Goal: Check status: Check status

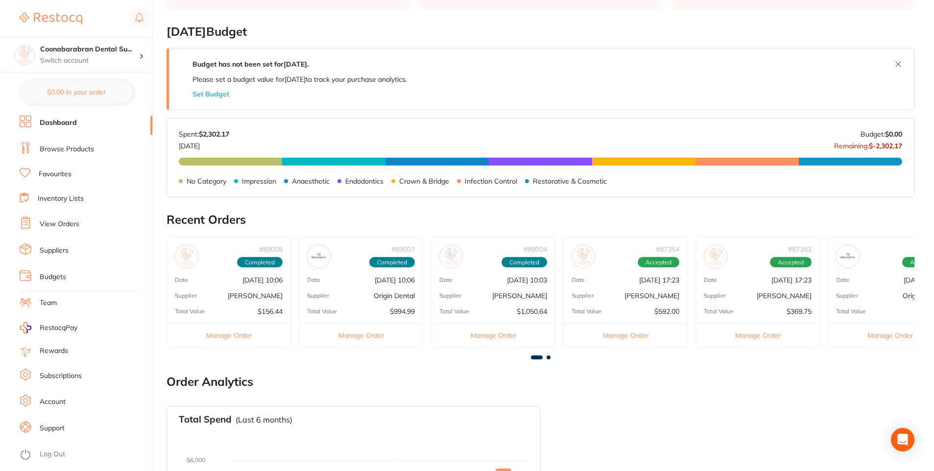
scroll to position [196, 0]
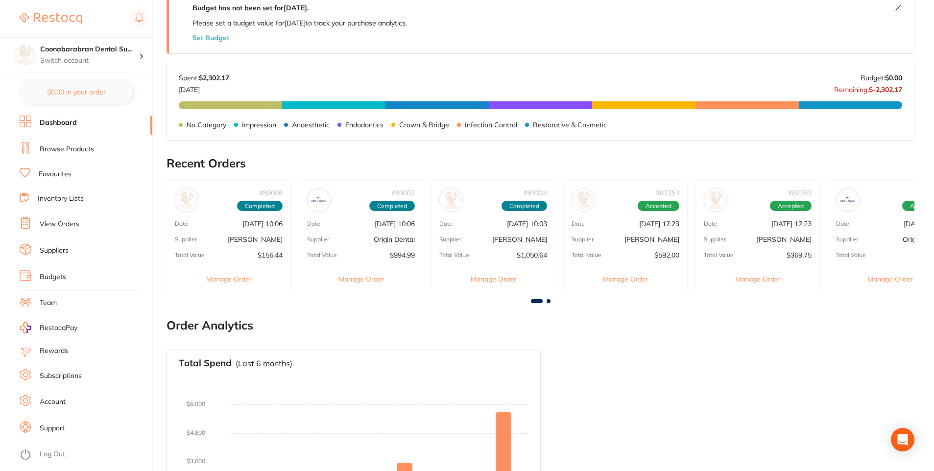
click at [70, 221] on link "View Orders" at bounding box center [60, 224] width 40 height 10
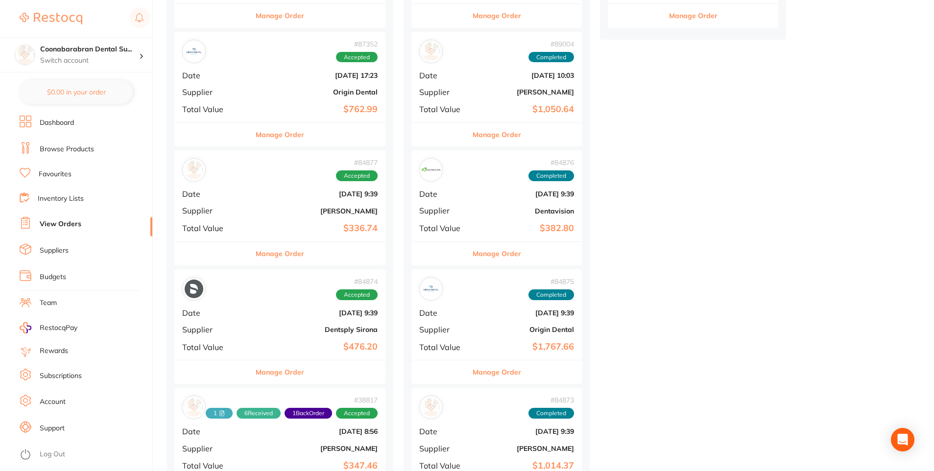
scroll to position [392, 0]
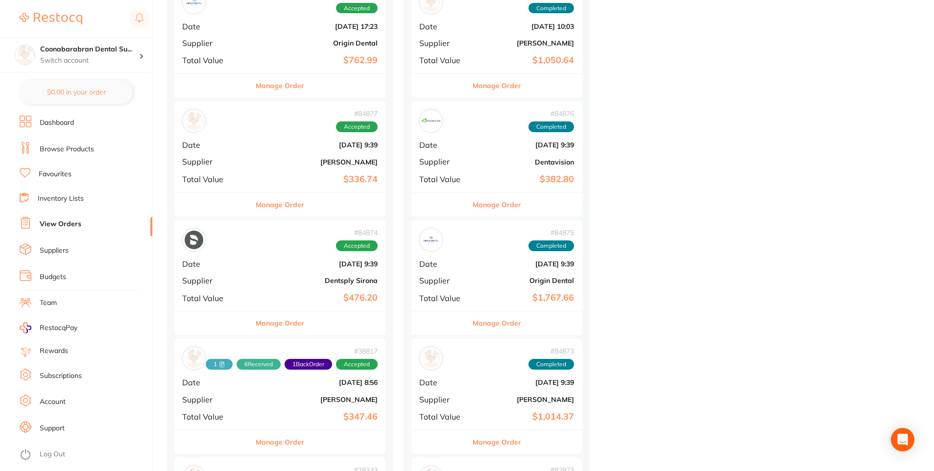
click at [248, 264] on div "# 84874 Accepted Date [DATE] 9:39 Supplier Dentsply Sirona Total Value $476.20" at bounding box center [279, 265] width 211 height 91
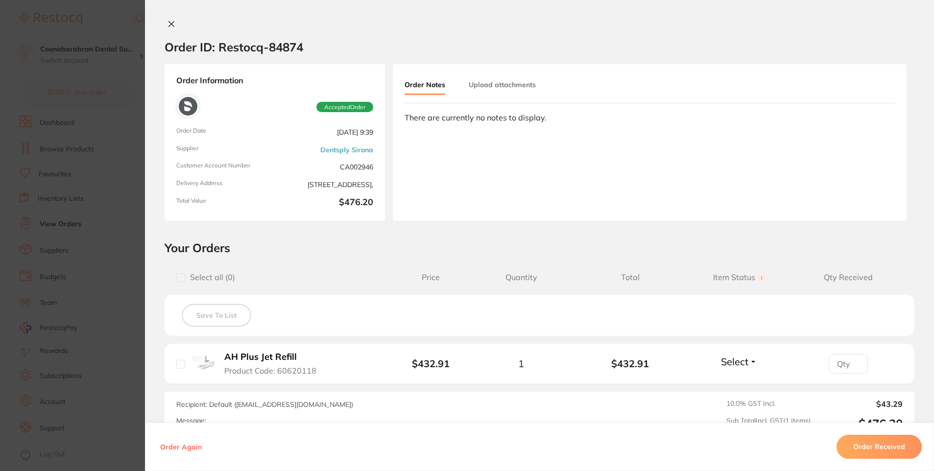
click at [168, 24] on icon at bounding box center [172, 24] width 8 height 8
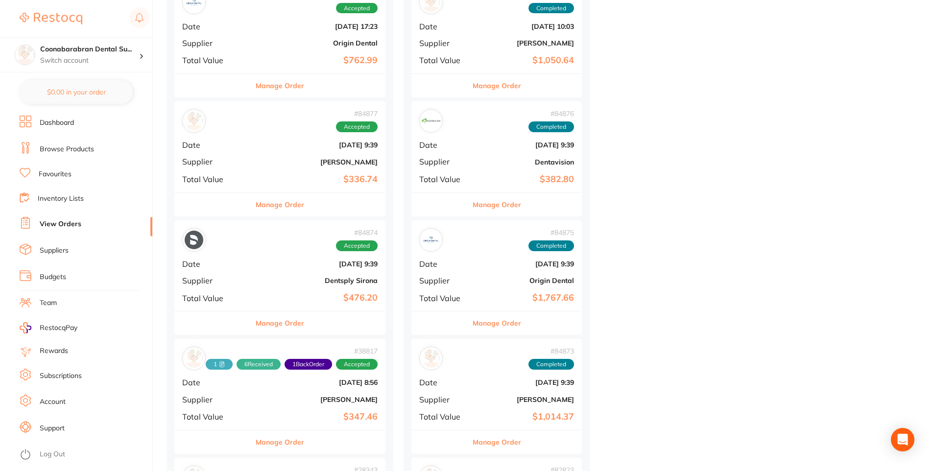
click at [287, 150] on div "# 84877 Accepted Date [DATE] 9:39 Supplier [PERSON_NAME] Total Value $336.74" at bounding box center [279, 146] width 211 height 91
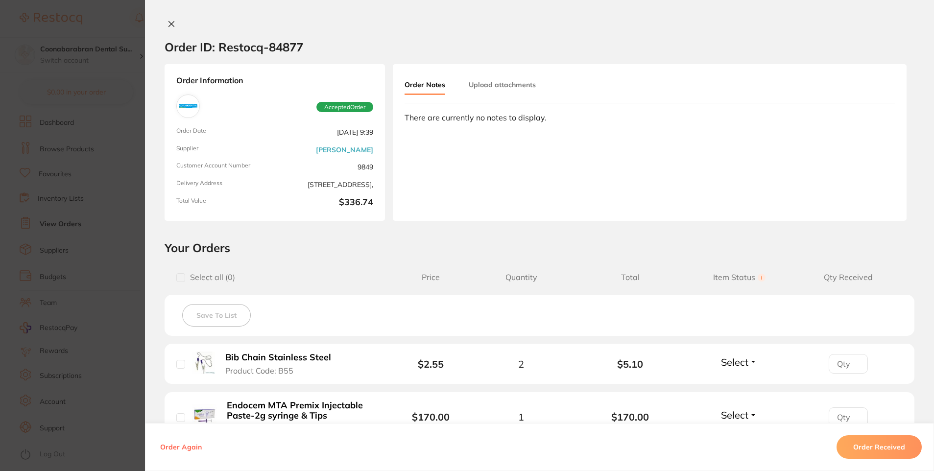
click at [168, 27] on icon at bounding box center [172, 24] width 8 height 8
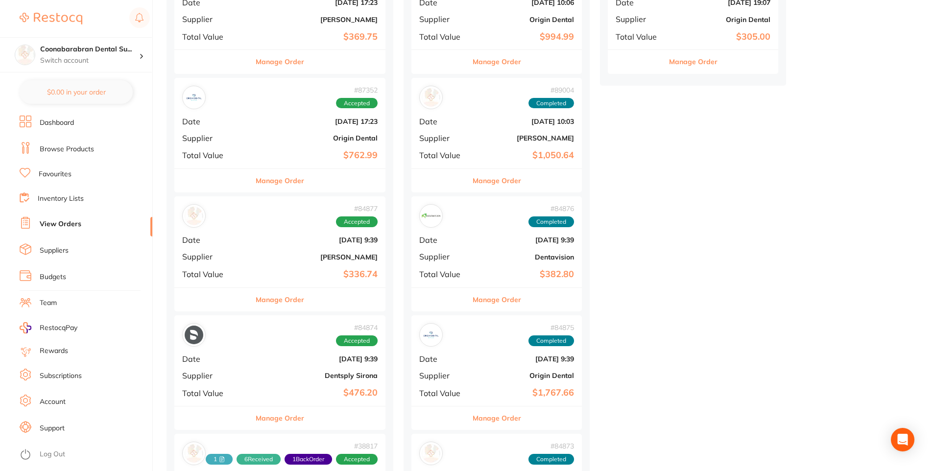
scroll to position [294, 0]
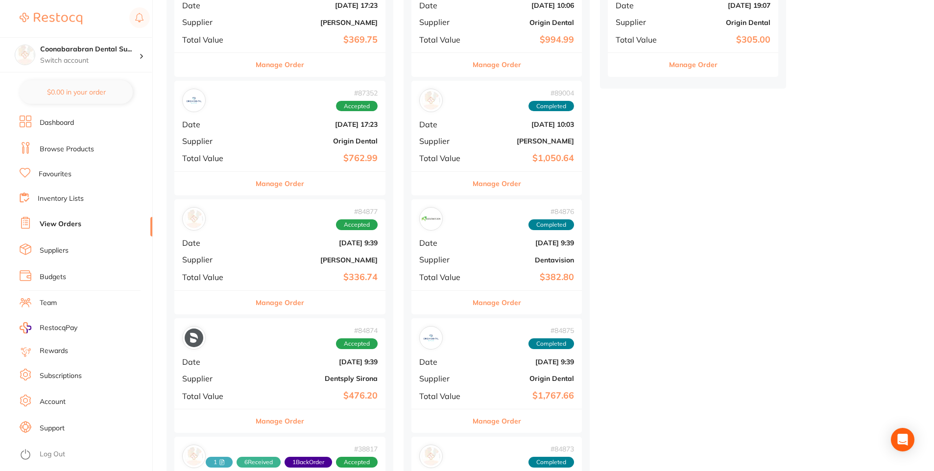
click at [231, 236] on div "# 84877 Accepted Date [DATE] 9:39 Supplier [PERSON_NAME] Total Value $336.74" at bounding box center [279, 244] width 211 height 91
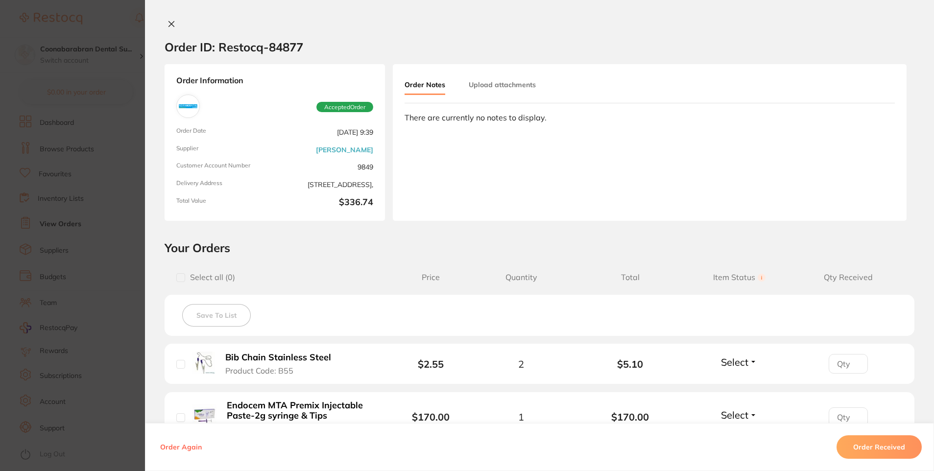
click at [171, 26] on icon at bounding box center [171, 24] width 5 height 5
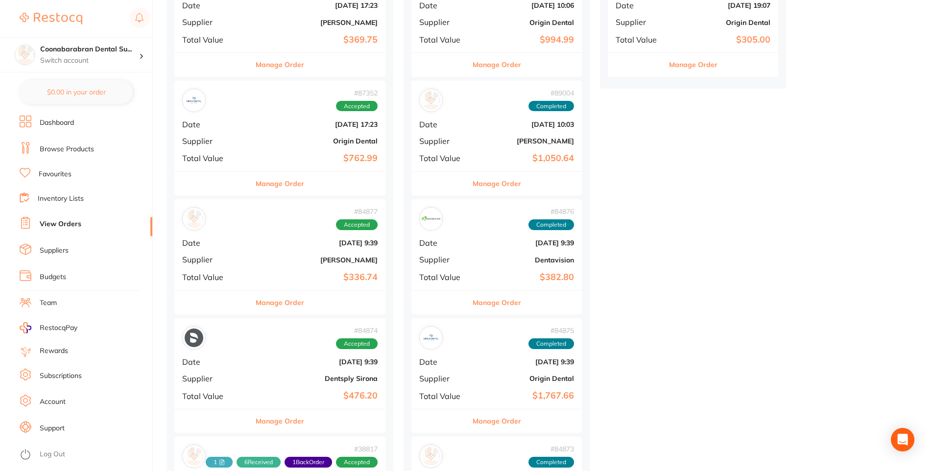
click at [276, 133] on div "# 87352 Accepted Date [DATE] 17:23 Supplier Origin Dental Total Value $762.99" at bounding box center [279, 126] width 211 height 91
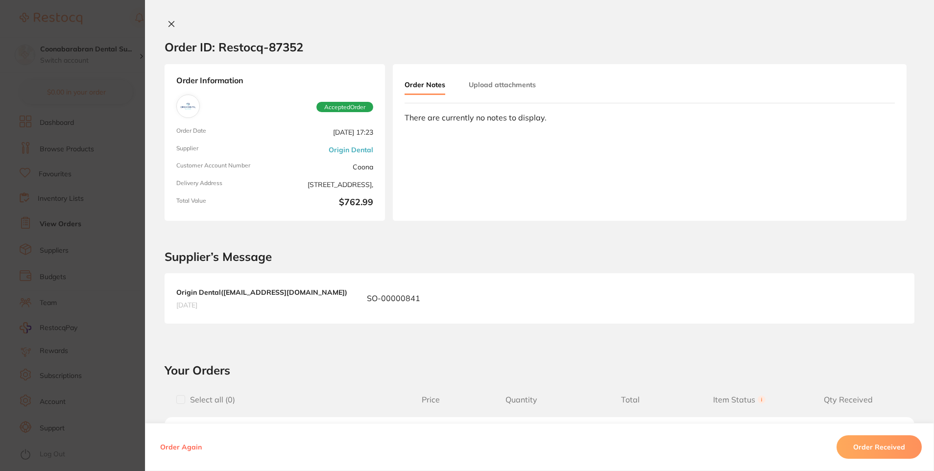
click at [169, 24] on icon at bounding box center [171, 24] width 5 height 5
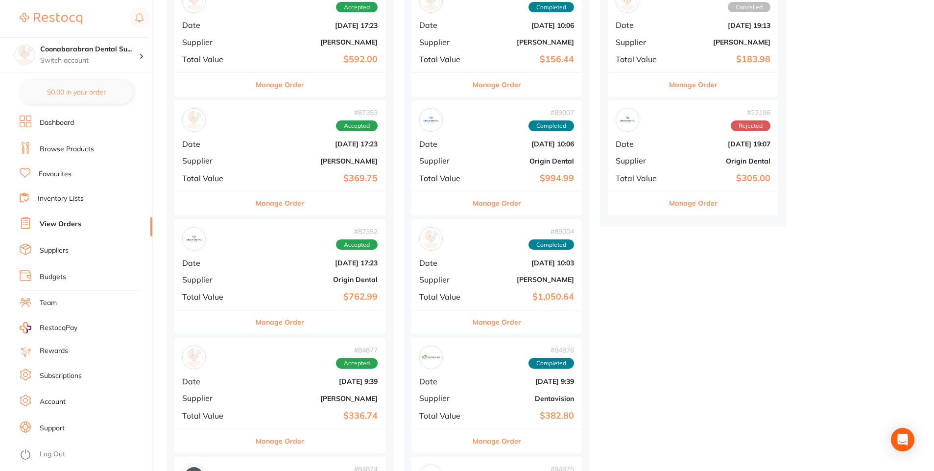
scroll to position [147, 0]
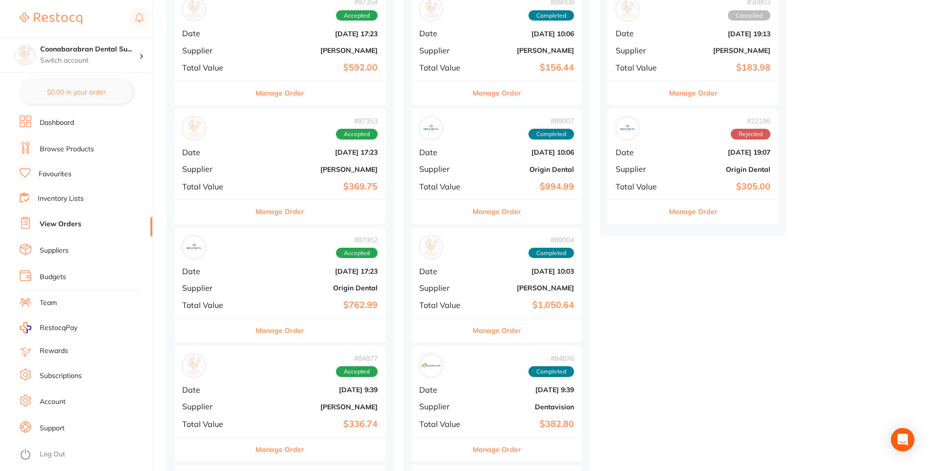
click at [263, 169] on b "[PERSON_NAME]" at bounding box center [315, 170] width 125 height 8
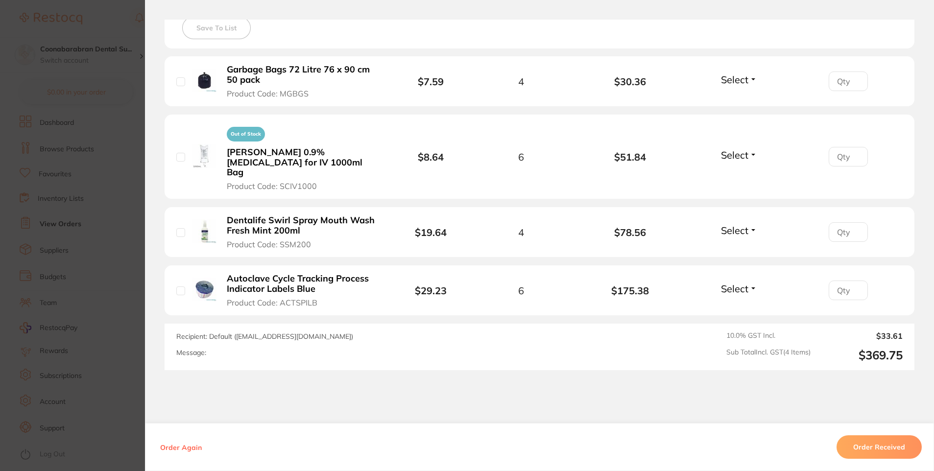
scroll to position [323, 0]
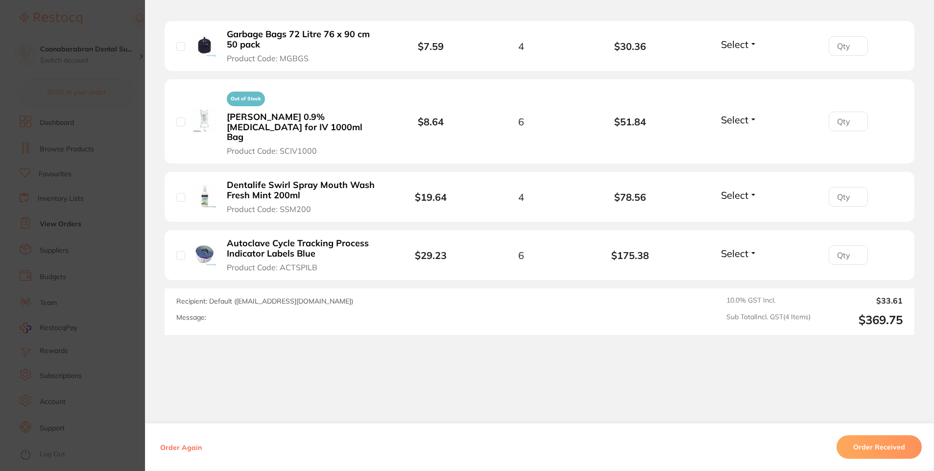
click at [748, 117] on button "Select" at bounding box center [739, 120] width 42 height 12
click at [738, 152] on span "Back Order" at bounding box center [739, 155] width 30 height 7
click at [752, 189] on button "Select" at bounding box center [739, 195] width 42 height 12
click at [743, 213] on span "Received" at bounding box center [739, 216] width 25 height 7
click at [747, 247] on button "Select" at bounding box center [739, 253] width 42 height 12
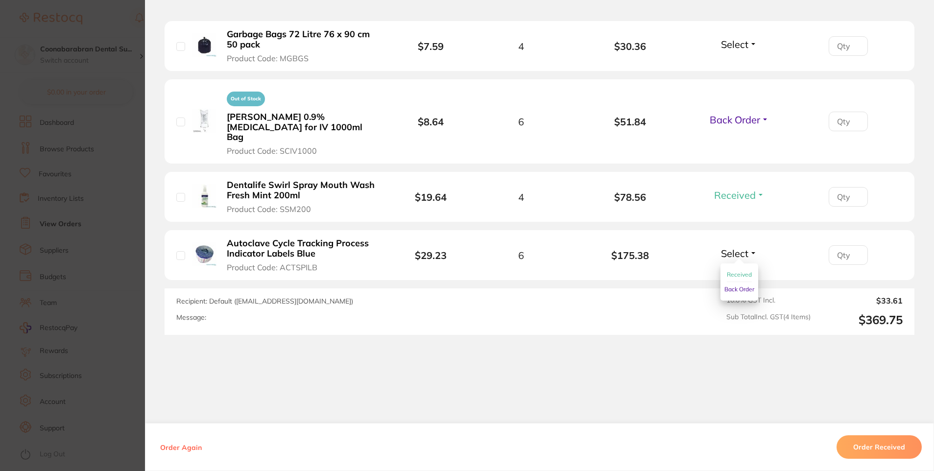
click at [746, 271] on span "Received" at bounding box center [739, 274] width 25 height 7
click at [746, 49] on span "Select" at bounding box center [734, 44] width 27 height 12
click at [744, 59] on button "Received" at bounding box center [739, 65] width 25 height 15
click at [893, 446] on button "Order Received" at bounding box center [879, 447] width 85 height 24
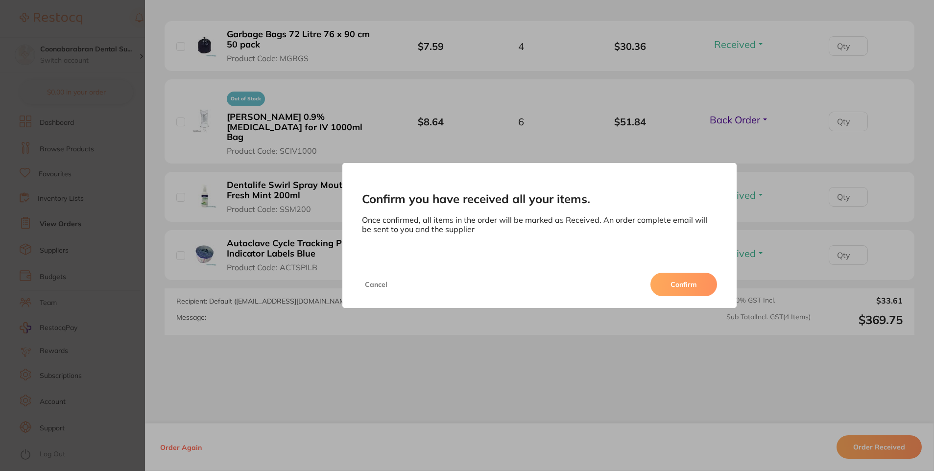
click at [663, 281] on button "Confirm" at bounding box center [683, 285] width 67 height 24
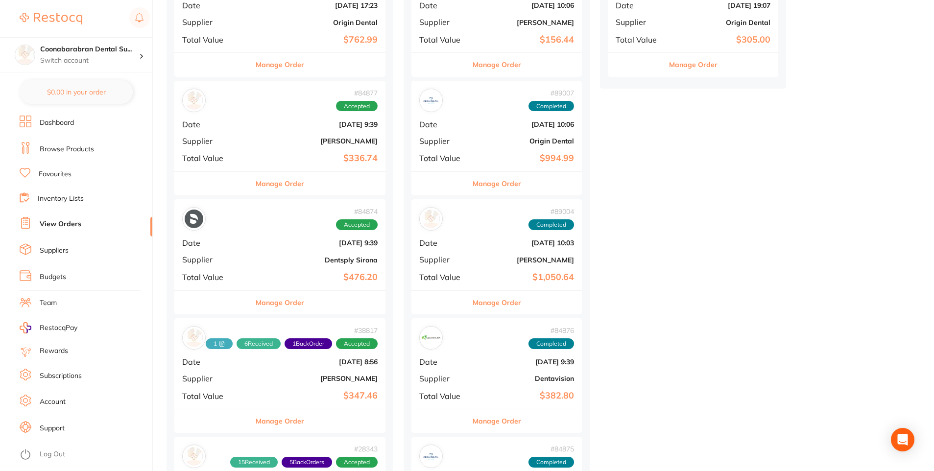
scroll to position [98, 0]
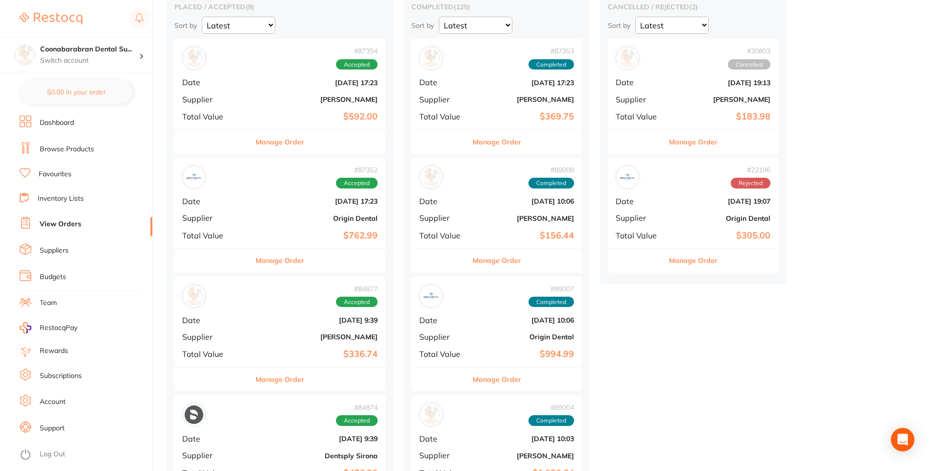
click at [263, 214] on div "# 87352 Accepted Date [DATE] 17:23 Supplier Origin Dental Total Value $762.99" at bounding box center [279, 203] width 211 height 91
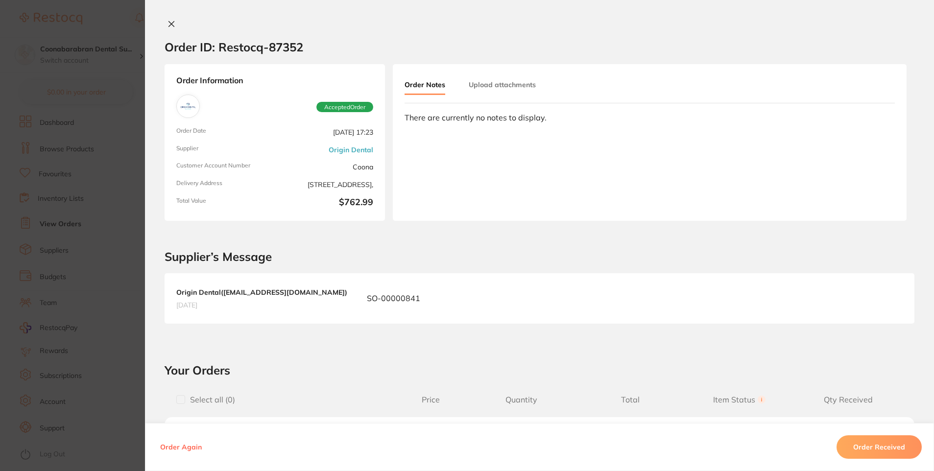
click at [168, 23] on icon at bounding box center [172, 24] width 8 height 8
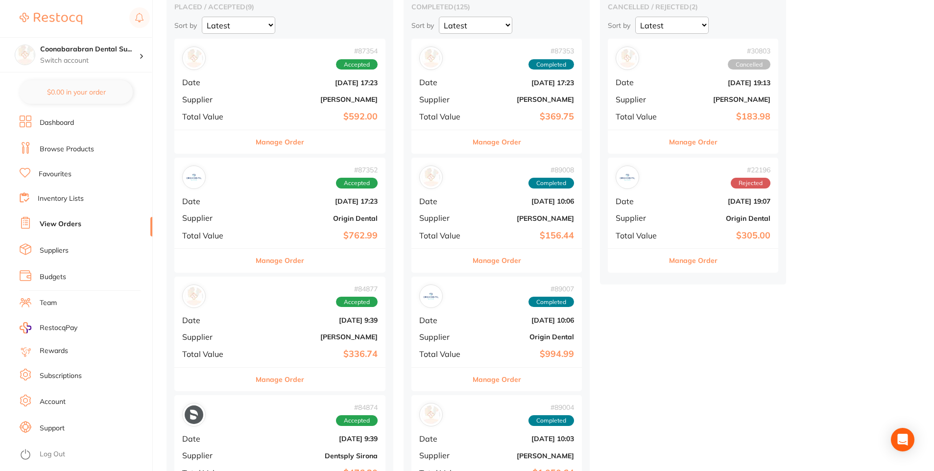
click at [265, 85] on b "[DATE] 17:23" at bounding box center [315, 83] width 125 height 8
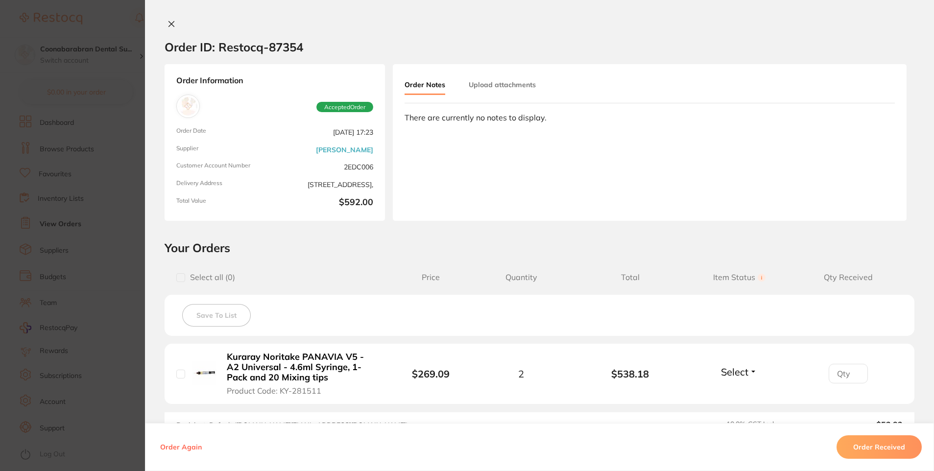
click at [168, 23] on icon at bounding box center [172, 24] width 8 height 8
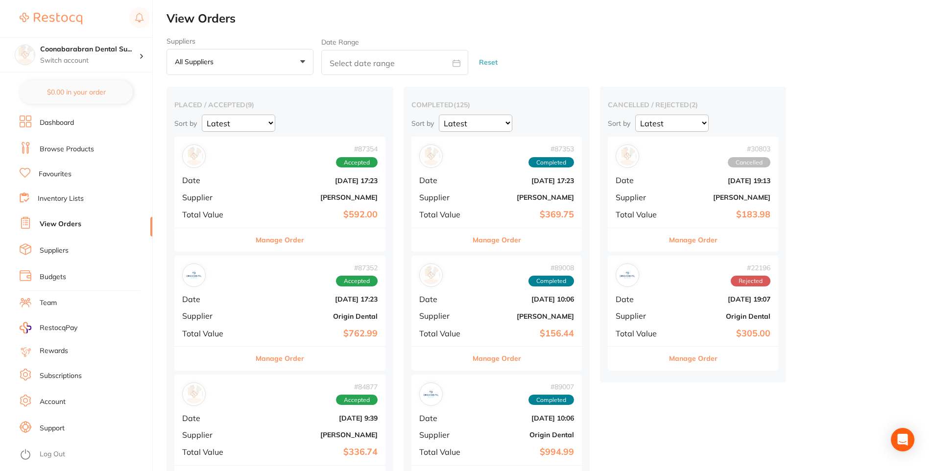
click at [279, 176] on div "# 87354 Accepted Date [DATE] 17:23 Supplier [PERSON_NAME] Total Value $592.00" at bounding box center [279, 182] width 211 height 91
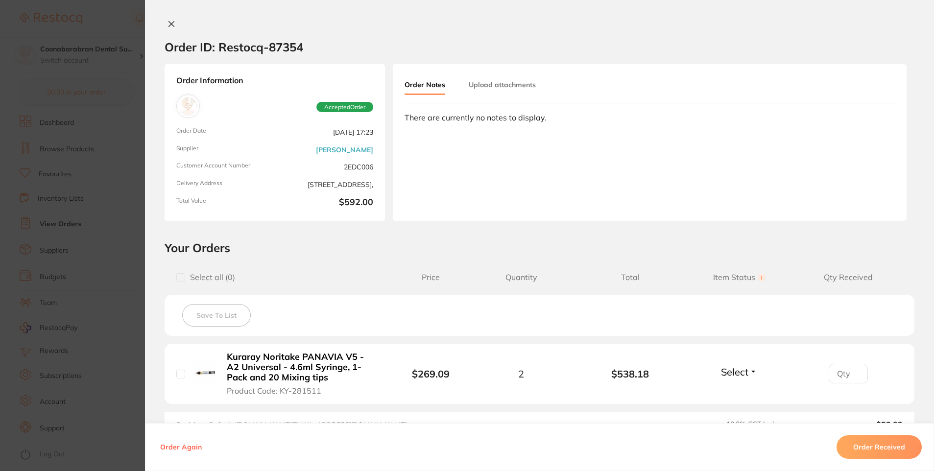
click at [169, 23] on icon at bounding box center [172, 24] width 8 height 8
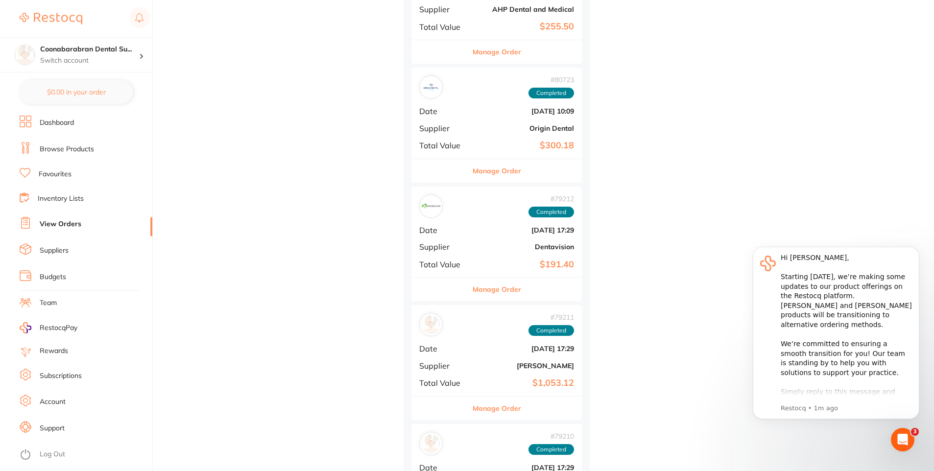
scroll to position [1421, 0]
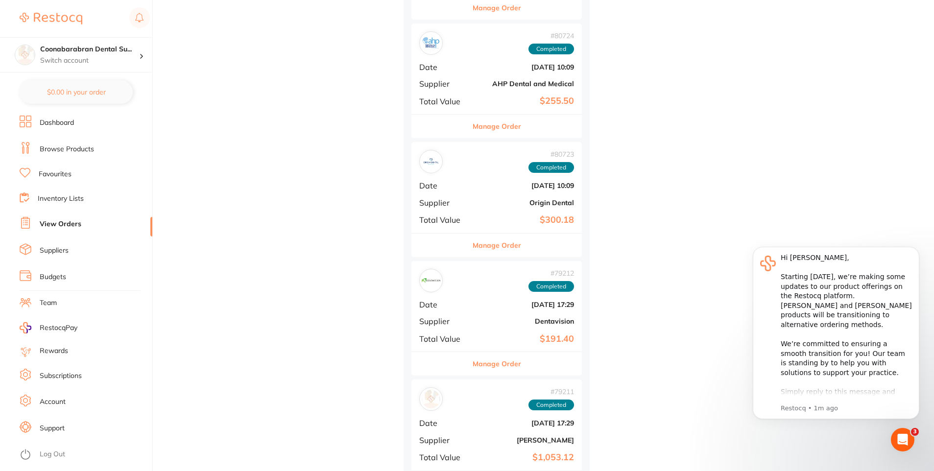
click at [436, 169] on img at bounding box center [431, 161] width 19 height 19
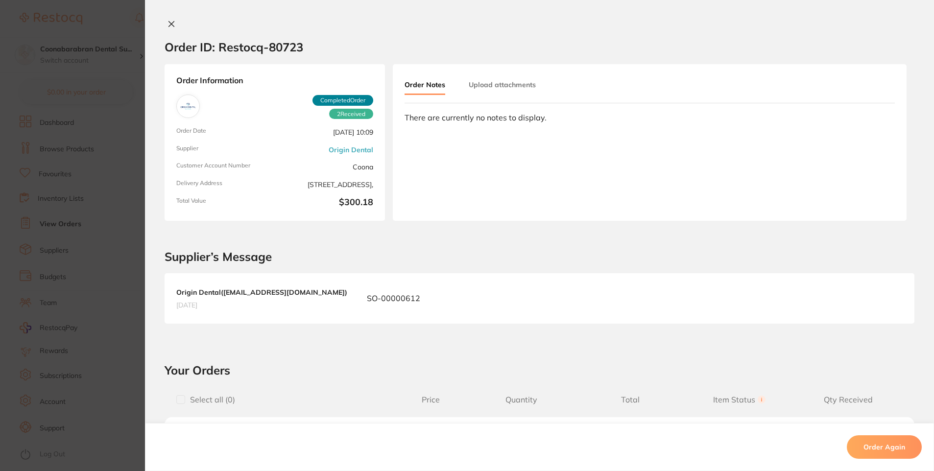
click at [169, 26] on icon at bounding box center [172, 24] width 8 height 8
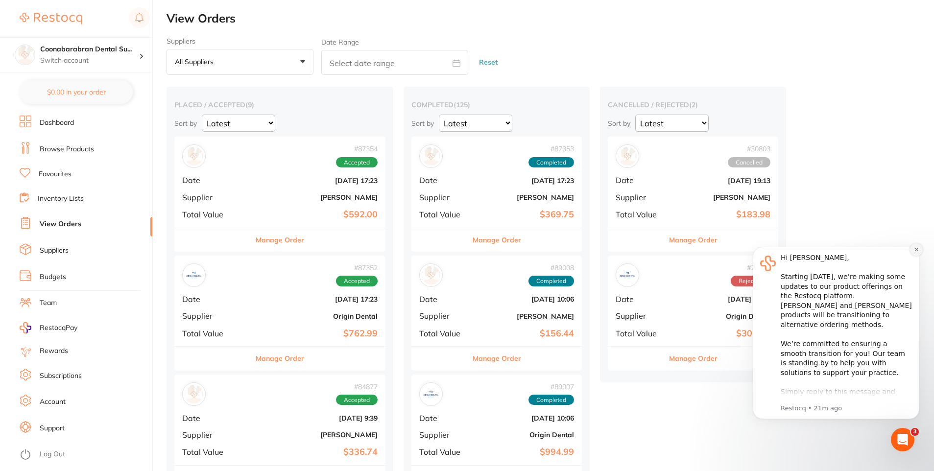
click at [915, 250] on icon "Dismiss notification" at bounding box center [916, 249] width 5 height 5
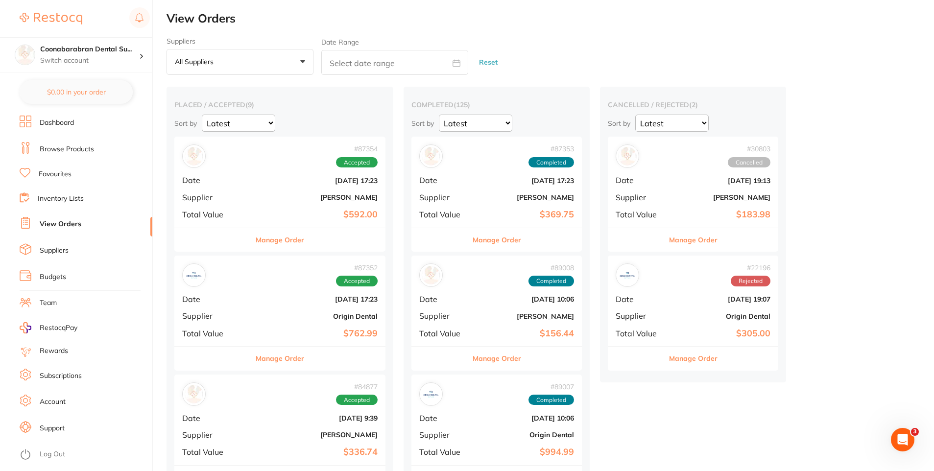
click at [295, 314] on b "Origin Dental" at bounding box center [315, 317] width 125 height 8
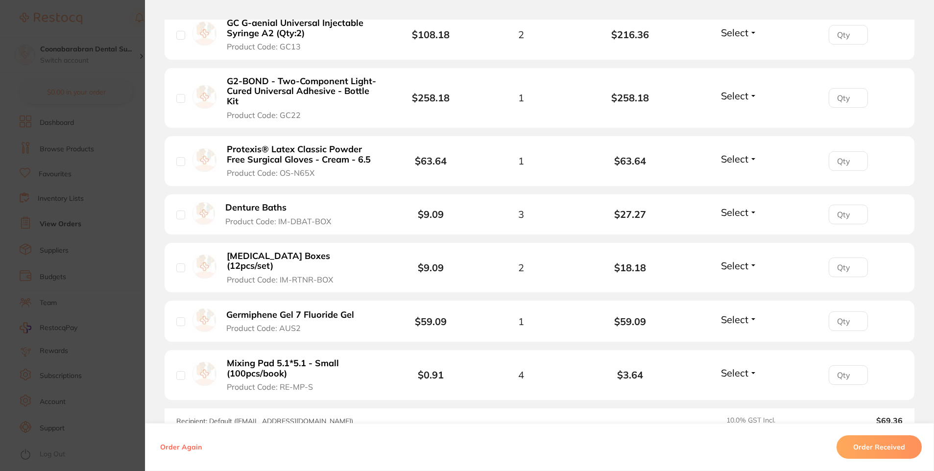
scroll to position [490, 0]
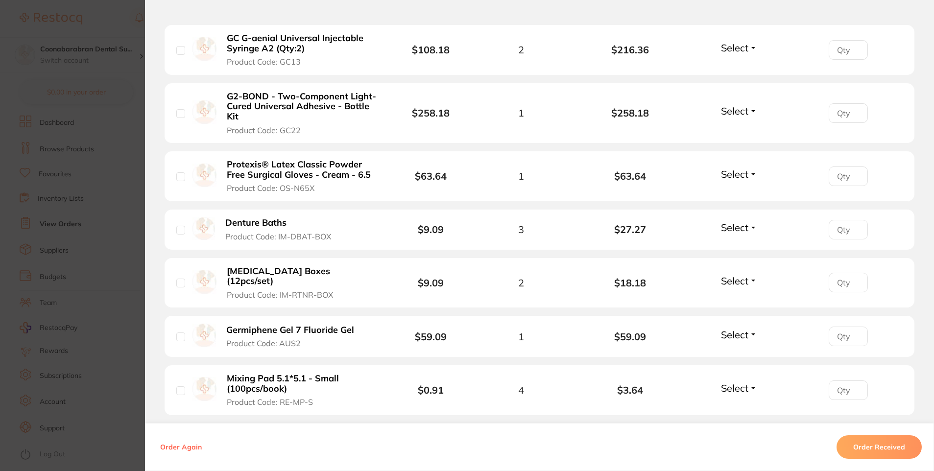
click at [126, 19] on section "Order ID: Restocq- 87352 Order Information Accepted Order Order Date [DATE] 17:…" at bounding box center [467, 235] width 934 height 471
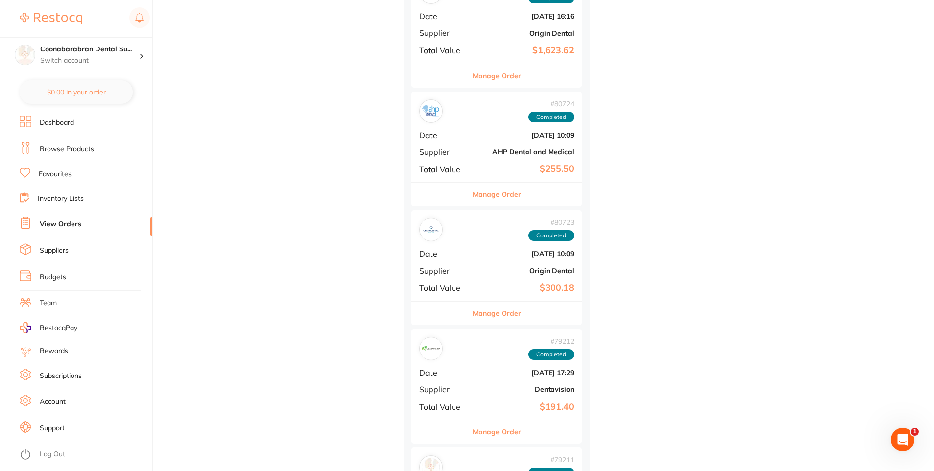
scroll to position [1372, 0]
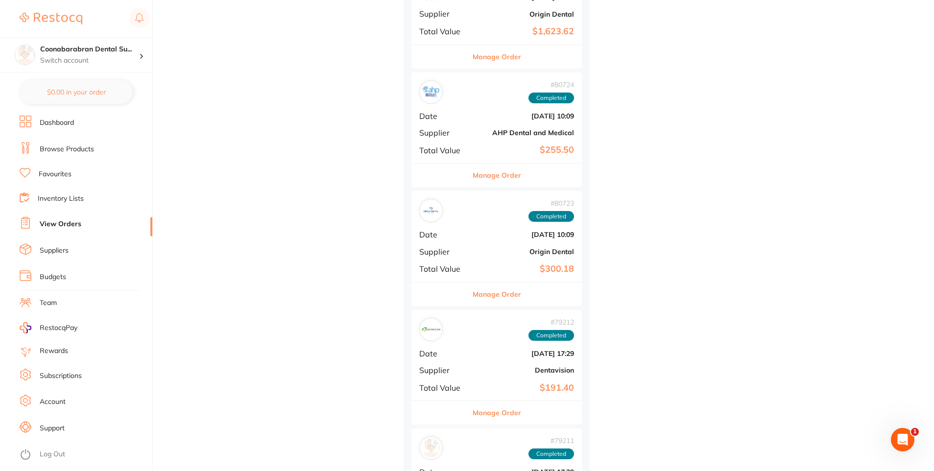
click at [478, 244] on div "# 80723 Completed Date [DATE] 10:09 Supplier Origin Dental Total Value $300.18" at bounding box center [496, 236] width 170 height 91
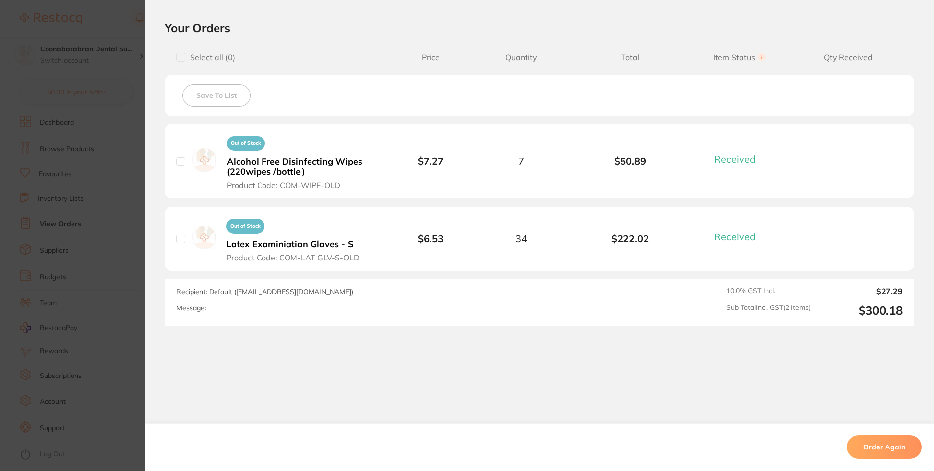
scroll to position [343, 0]
click at [115, 21] on section "Order ID: Restocq- 80723 Order Information 2 Received Completed Order Order Dat…" at bounding box center [467, 235] width 934 height 471
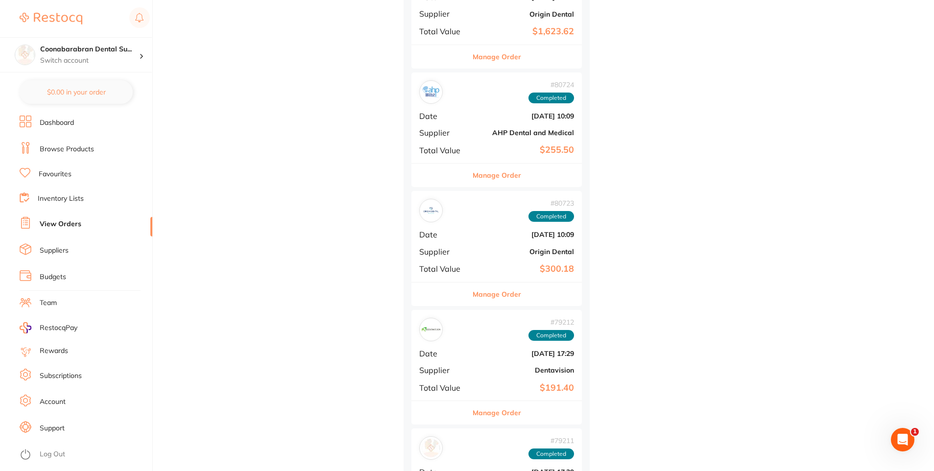
click at [469, 246] on div "# 80723 Completed Date [DATE] 10:09 Supplier Origin Dental Total Value $300.18" at bounding box center [496, 236] width 170 height 91
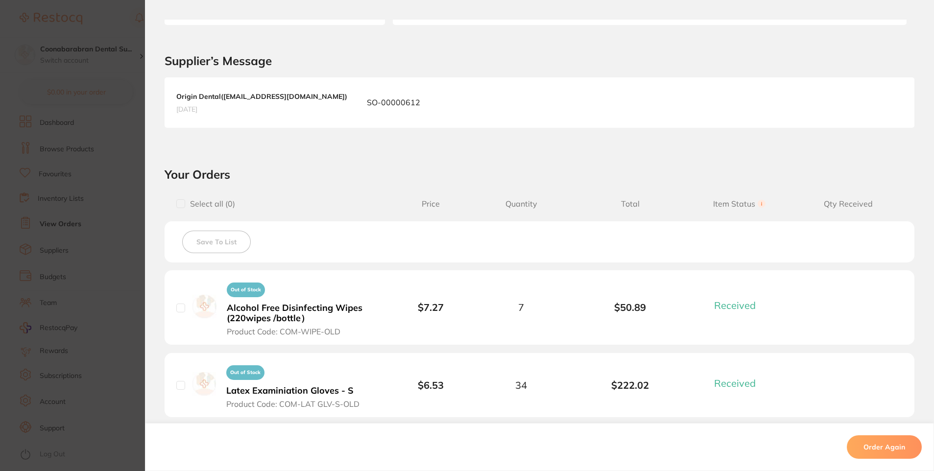
scroll to position [294, 0]
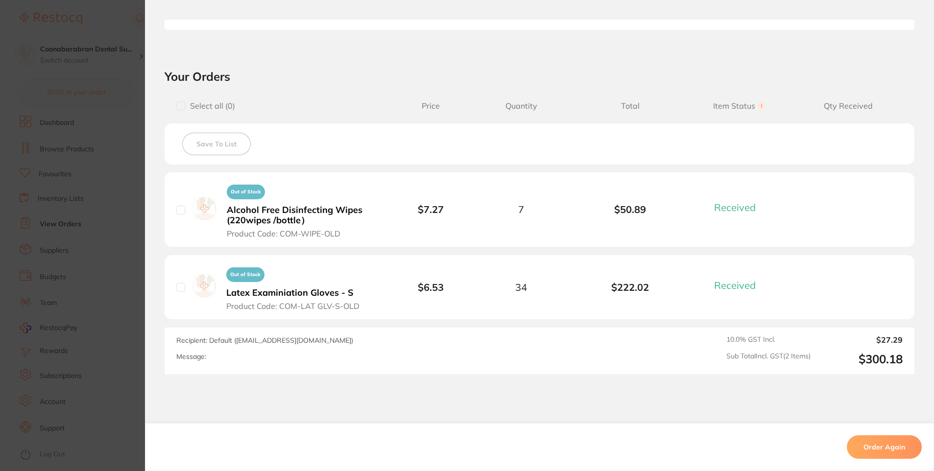
click at [145, 85] on section "Your Orders Select all ( 0 ) Price Quantity Total Item Status You can use this …" at bounding box center [539, 221] width 789 height 305
click at [130, 62] on section "Order ID: Restocq- 80723 Order Information 2 Received Completed Order Order Dat…" at bounding box center [467, 235] width 934 height 471
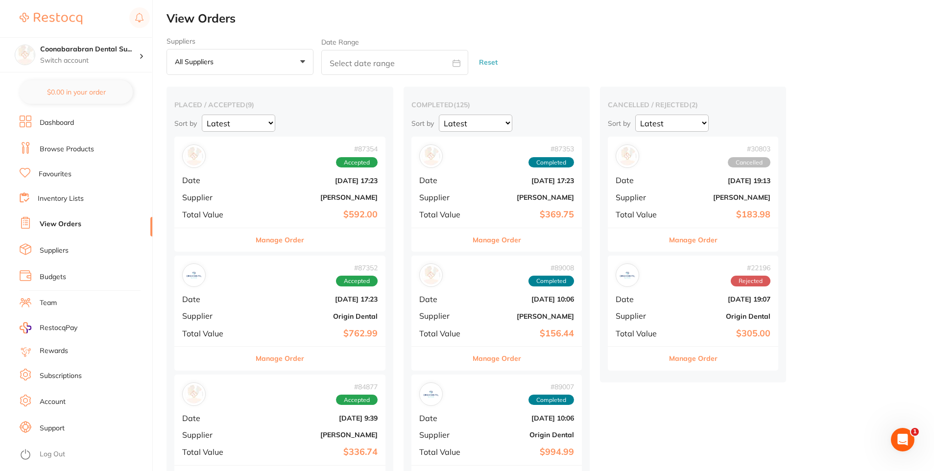
click at [492, 125] on select "Latest Notification" at bounding box center [475, 123] width 73 height 17
click at [518, 129] on div "Sort by Latest Notification" at bounding box center [496, 123] width 170 height 17
click at [269, 59] on button "All suppliers +0" at bounding box center [240, 62] width 147 height 26
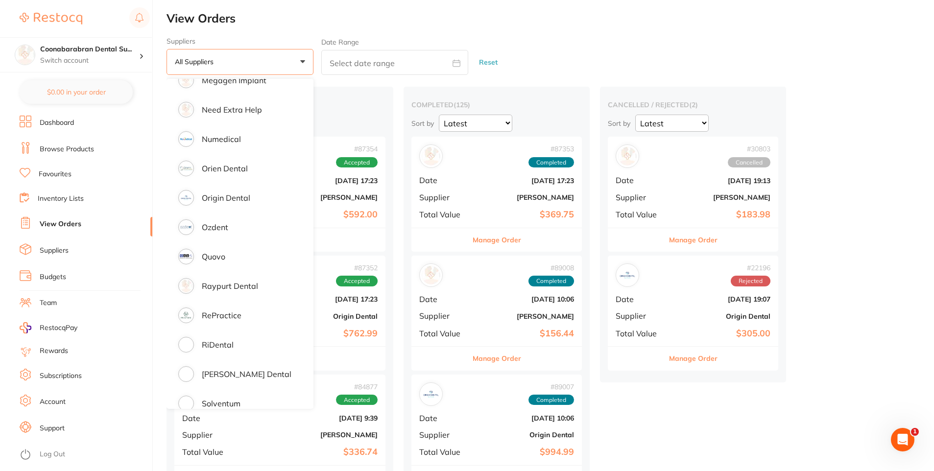
scroll to position [931, 0]
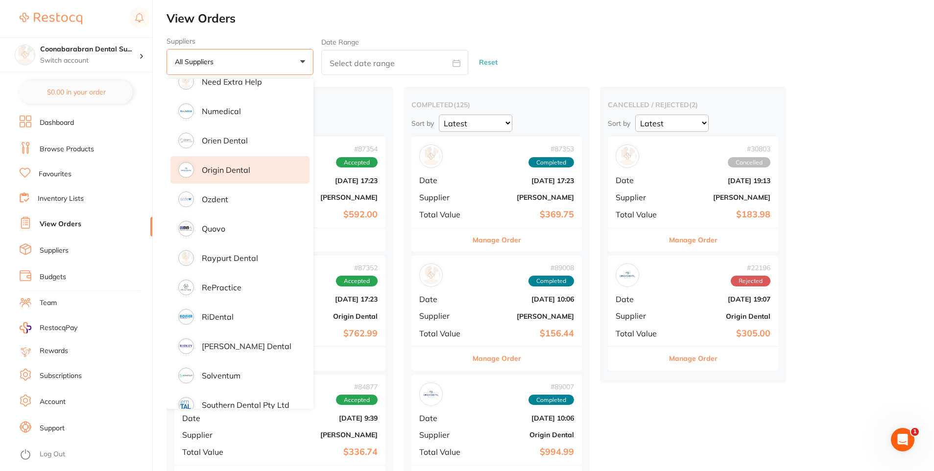
click at [224, 168] on p "Origin Dental" at bounding box center [226, 170] width 48 height 9
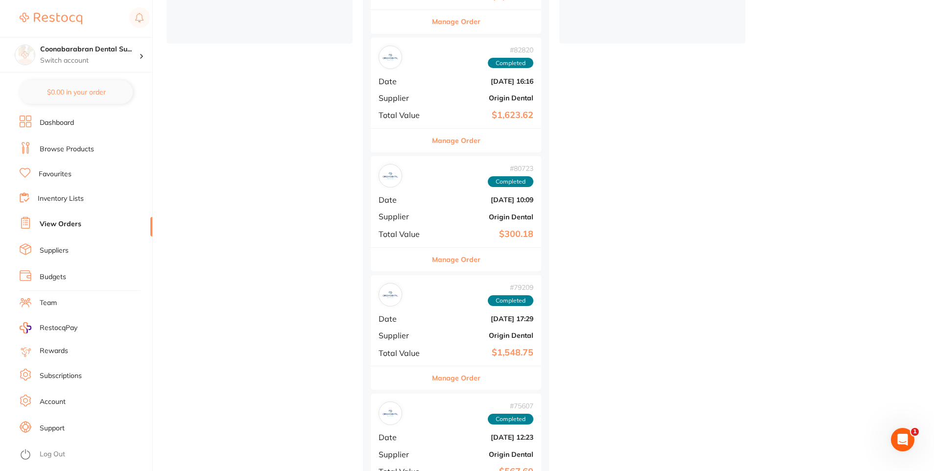
scroll to position [343, 0]
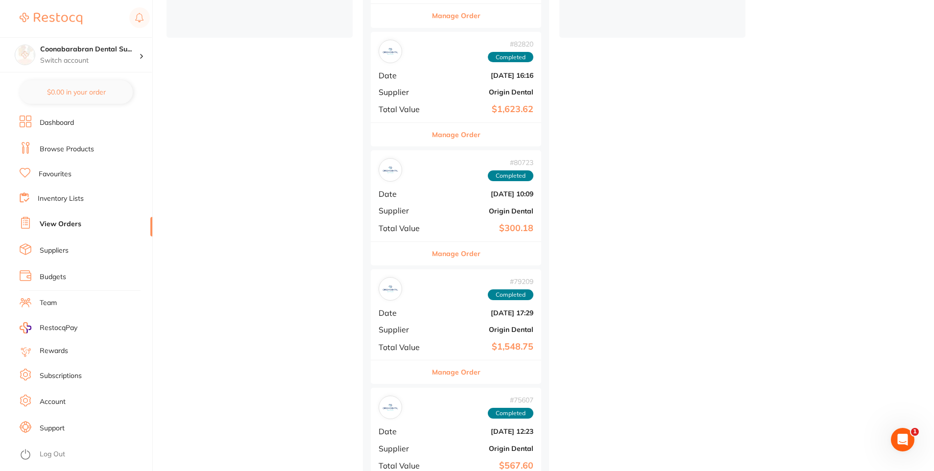
click at [458, 210] on b "Origin Dental" at bounding box center [484, 211] width 98 height 8
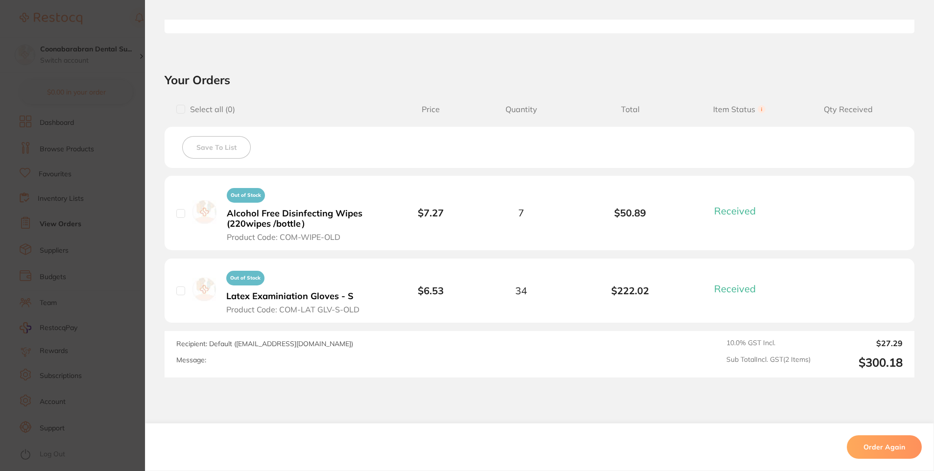
scroll to position [343, 0]
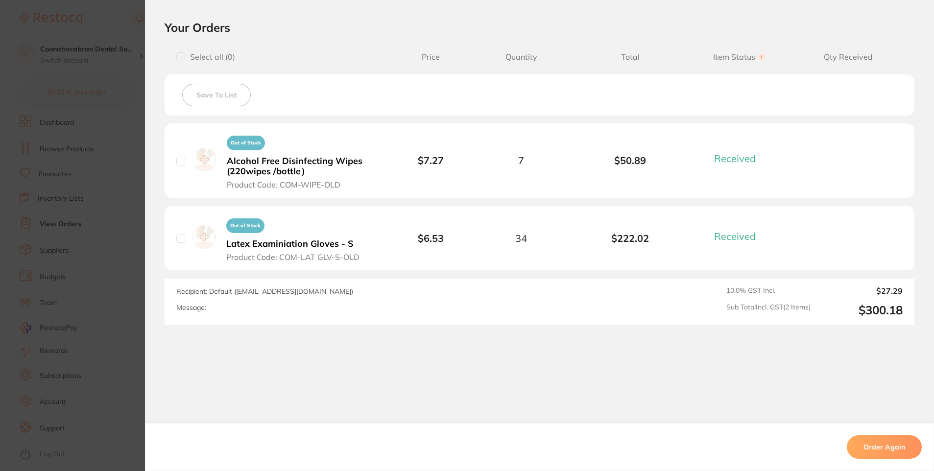
click at [116, 26] on section "Order ID: Restocq- 80723 Order Information 2 Received Completed Order Order Dat…" at bounding box center [467, 235] width 934 height 471
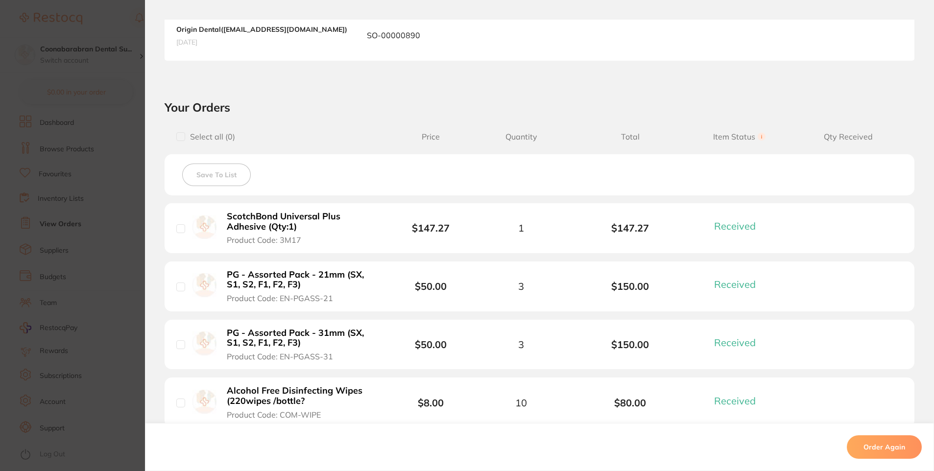
scroll to position [312, 0]
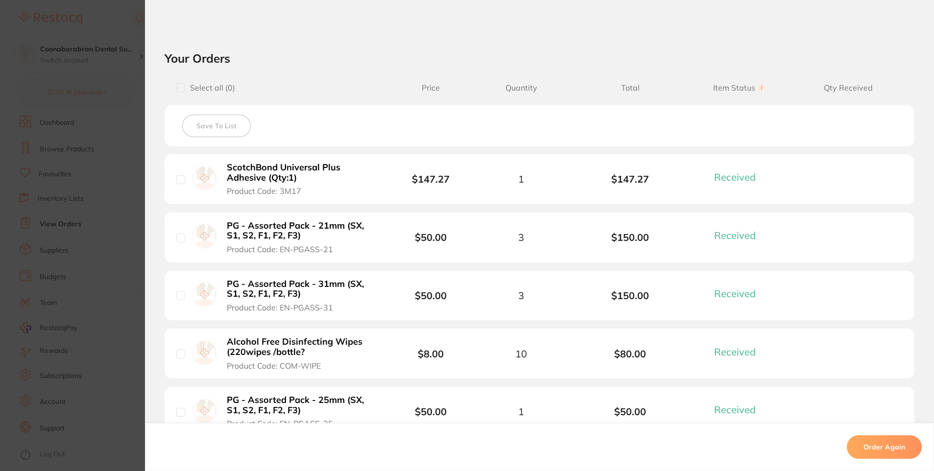
click at [128, 163] on section "Order ID: Restocq- 89007 Order Information 6 Received Completed Order Order Dat…" at bounding box center [467, 235] width 934 height 471
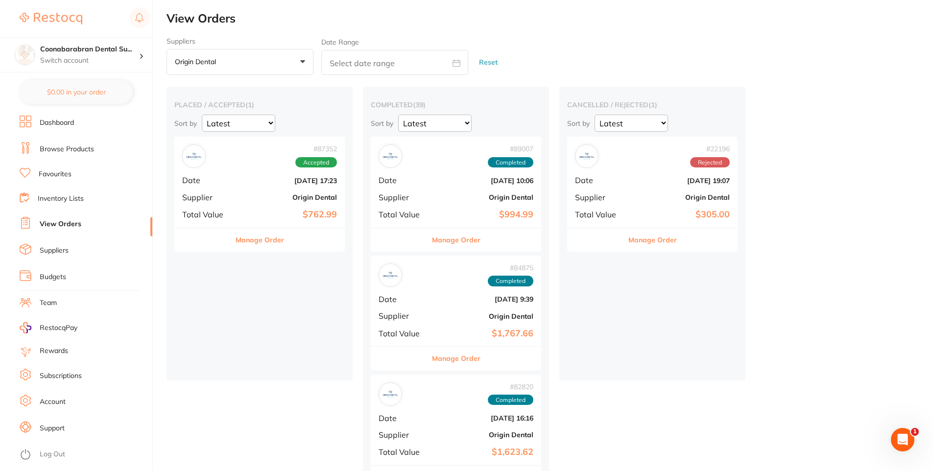
click at [444, 305] on div "# 84875 Completed Date Jul 1 2025, 9:39 Supplier Origin Dental Total Value $1,7…" at bounding box center [456, 301] width 170 height 91
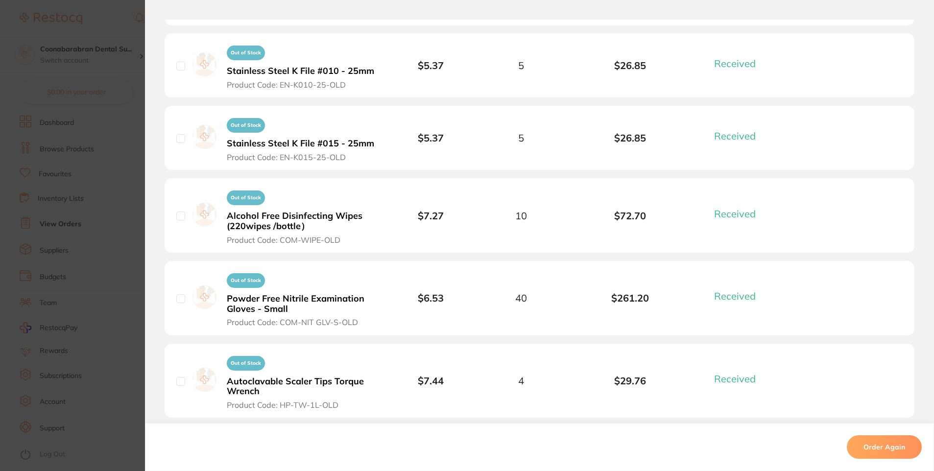
scroll to position [294, 0]
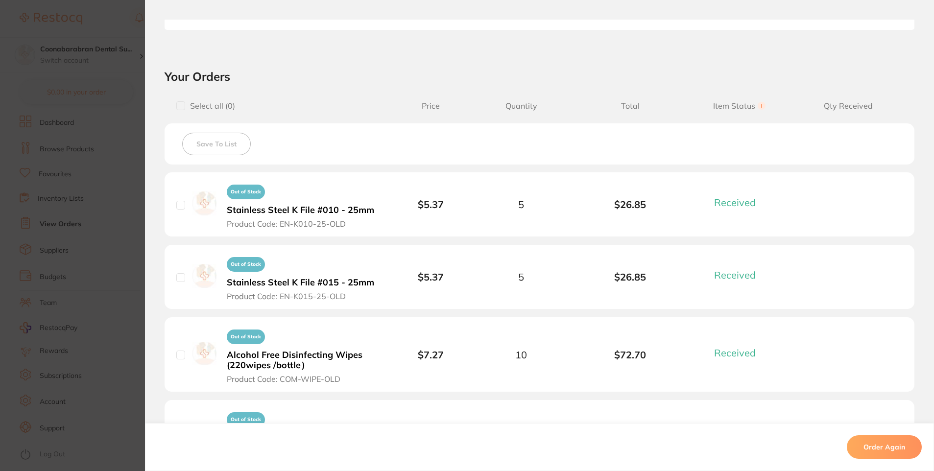
click at [114, 28] on section "Order ID: Restocq- 84875 Order Information 17 Received Completed Order Order Da…" at bounding box center [467, 235] width 934 height 471
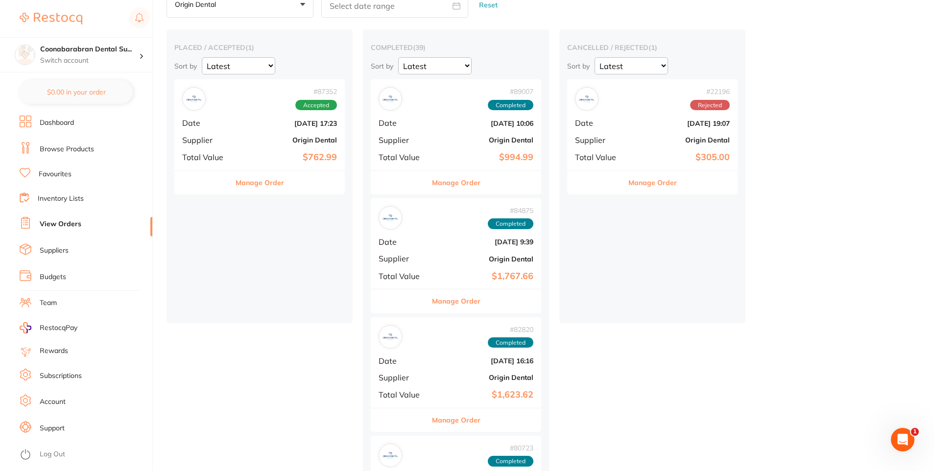
scroll to position [196, 0]
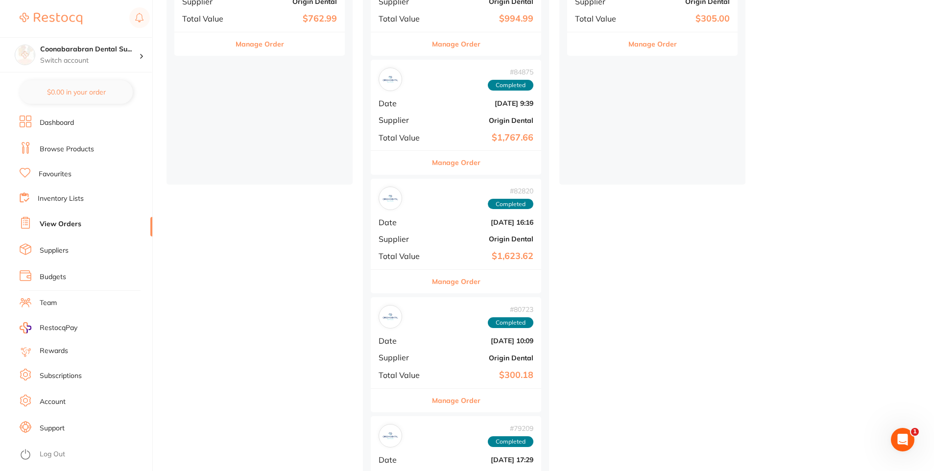
click at [434, 232] on div "# 82820 Completed Date Jun 10 2025, 16:16 Supplier Origin Dental Total Value $1…" at bounding box center [456, 224] width 170 height 91
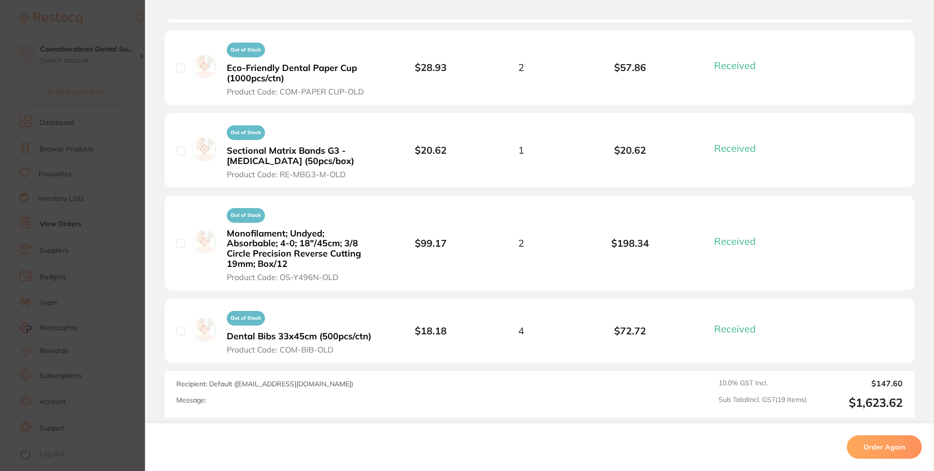
scroll to position [1714, 0]
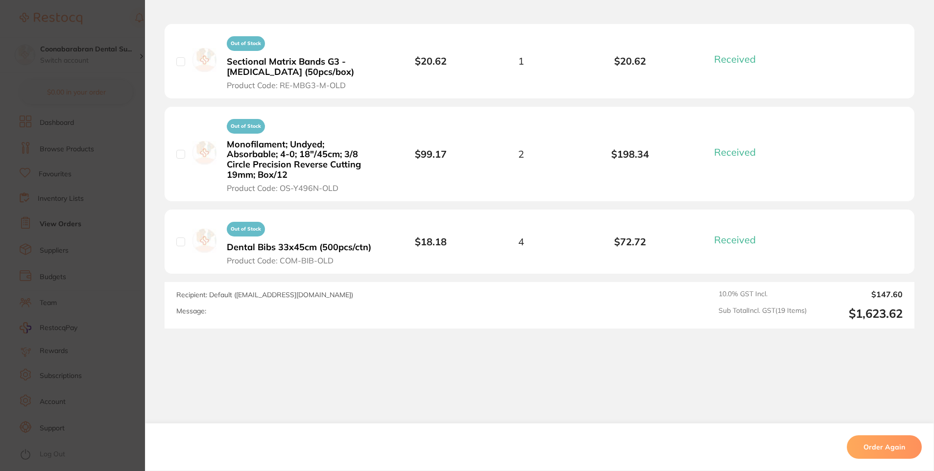
click at [126, 63] on section "Order ID: Restocq- 82820 Order Information 19 Received Completed Order Order Da…" at bounding box center [467, 235] width 934 height 471
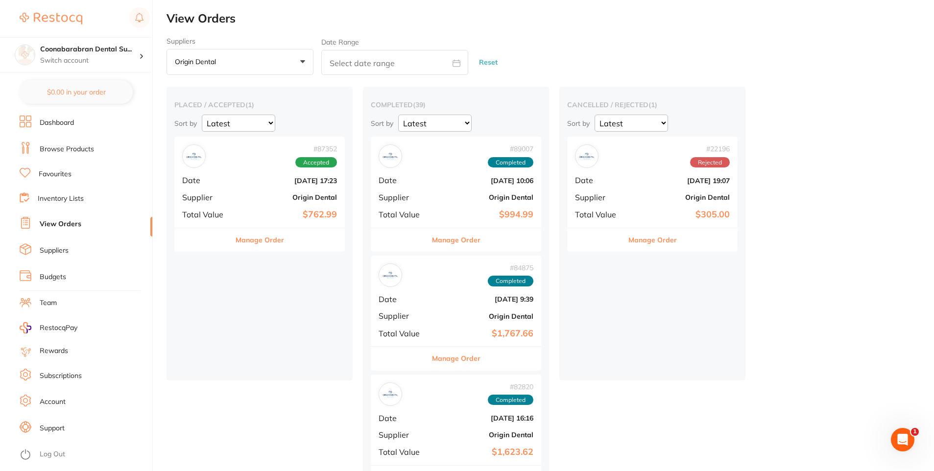
click at [450, 182] on b "[DATE] 10:06" at bounding box center [484, 181] width 98 height 8
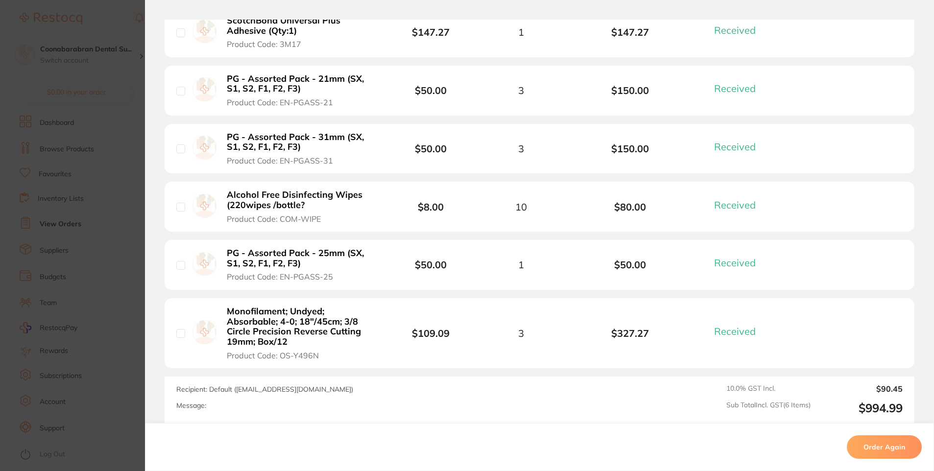
scroll to position [410, 0]
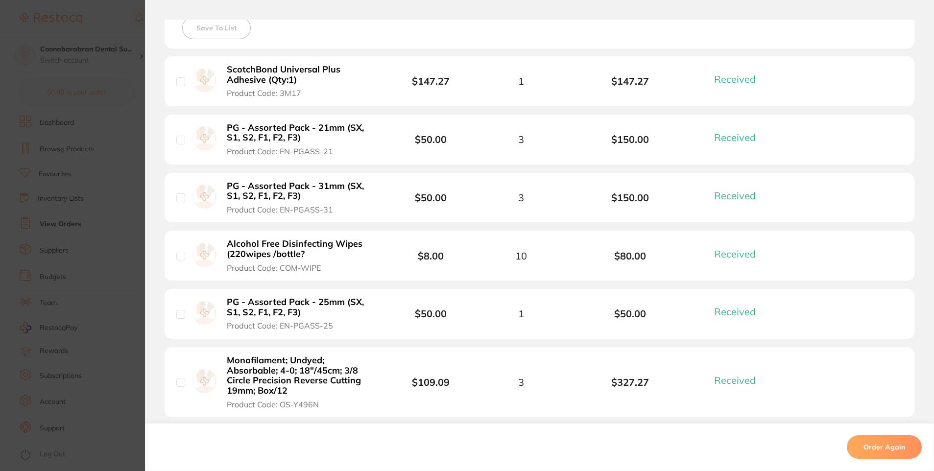
click at [125, 34] on section "Order ID: Restocq- 89007 Order Information 6 Received Completed Order Order Dat…" at bounding box center [467, 235] width 934 height 471
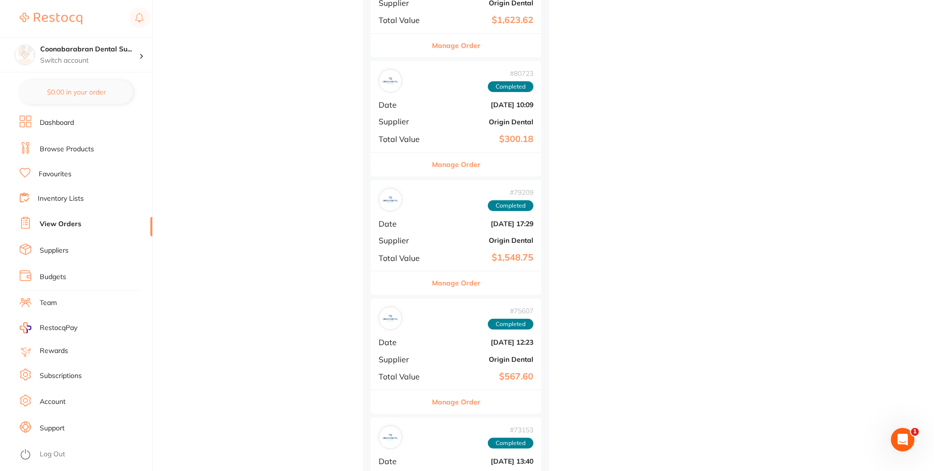
scroll to position [441, 0]
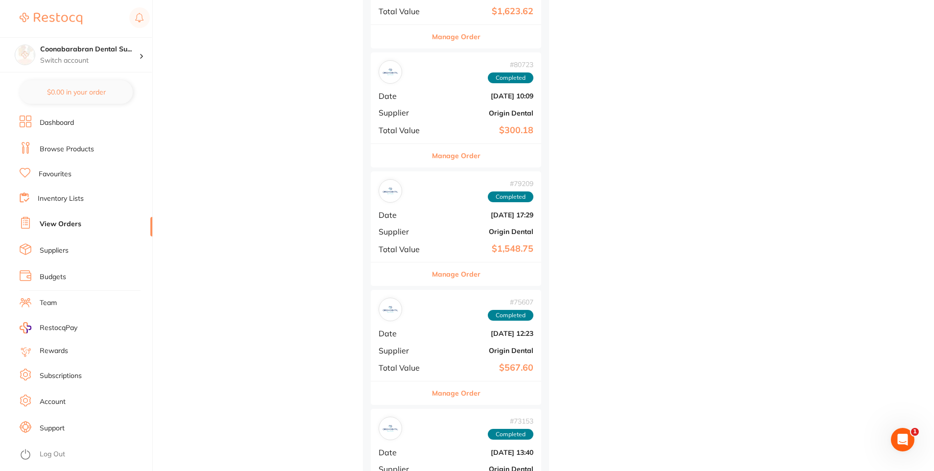
click at [454, 234] on b "Origin Dental" at bounding box center [484, 232] width 98 height 8
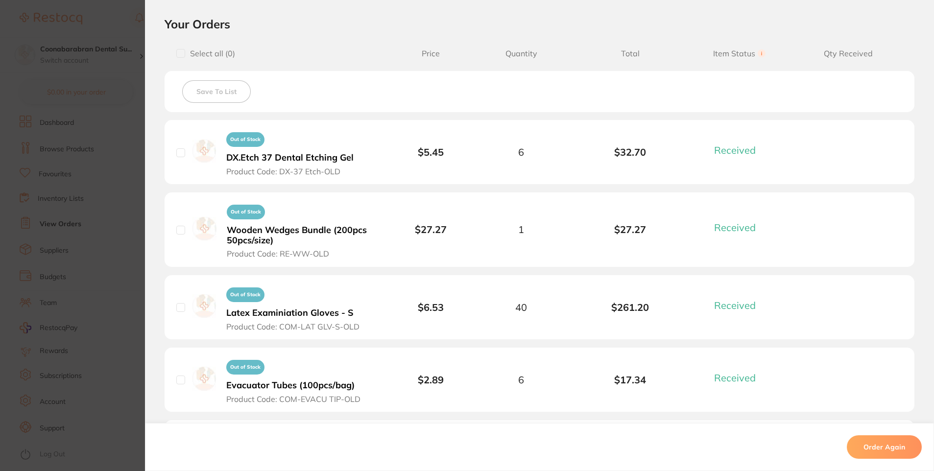
scroll to position [329, 0]
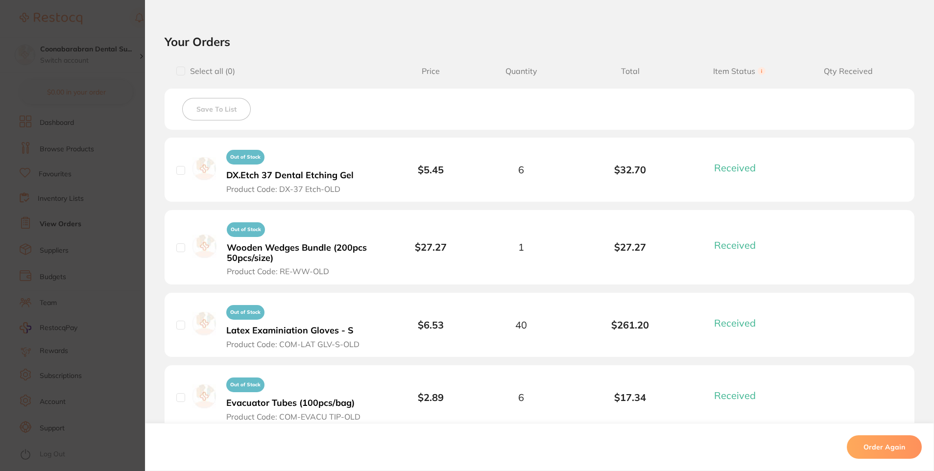
click at [112, 27] on section "Order ID: Restocq- 79209 Order Information 15 Received Completed Order Order Da…" at bounding box center [467, 235] width 934 height 471
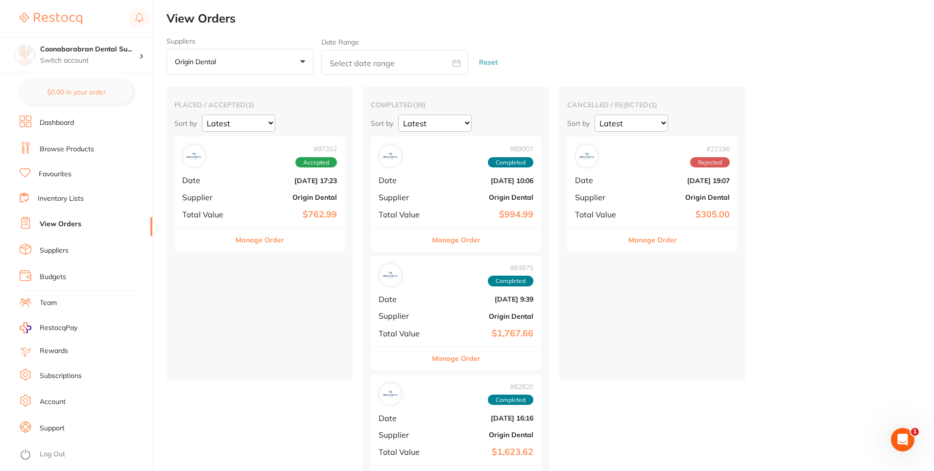
click at [239, 184] on div "# 87352 Accepted Date [DATE] 17:23 Supplier Origin Dental Total Value $762.99" at bounding box center [259, 182] width 170 height 91
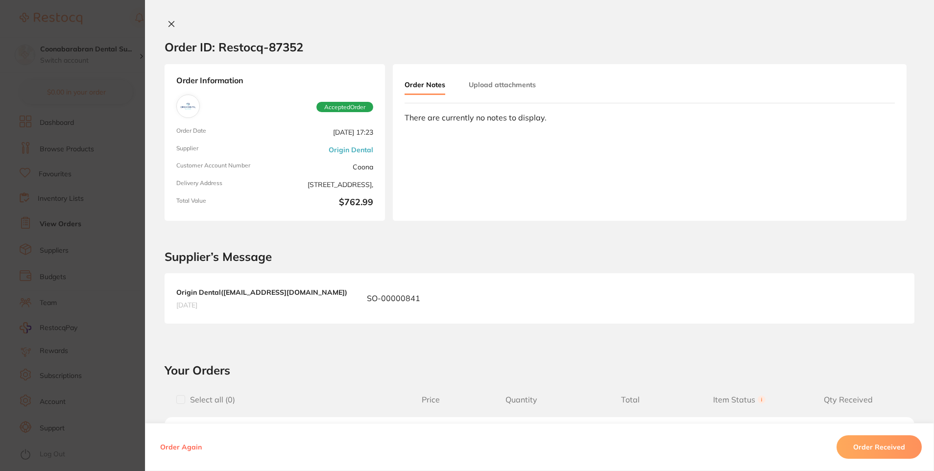
click at [168, 23] on icon at bounding box center [172, 24] width 8 height 8
